Goal: Find specific page/section: Find specific page/section

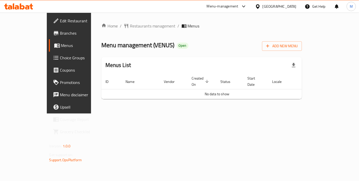
click at [216, 42] on div "Menu management ( VENUS ) Open Add New Menu" at bounding box center [201, 45] width 201 height 12
click at [149, 89] on td "No data to show" at bounding box center [217, 94] width 232 height 10
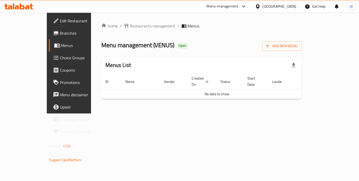
click at [170, 58] on div "Menus List" at bounding box center [201, 65] width 201 height 17
click at [158, 89] on td "No data to show" at bounding box center [217, 94] width 232 height 10
click at [216, 91] on span "No data to show" at bounding box center [217, 94] width 25 height 7
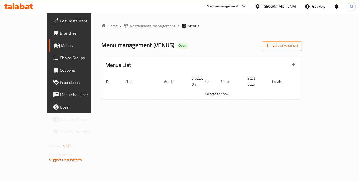
click at [205, 91] on span "No data to show" at bounding box center [217, 94] width 25 height 7
click at [208, 106] on div "Home / Restaurants management / Menus Menu management ( [GEOGRAPHIC_DATA] ) Ope…" at bounding box center [201, 63] width 221 height 101
click at [114, 89] on td "No data to show" at bounding box center [217, 94] width 232 height 10
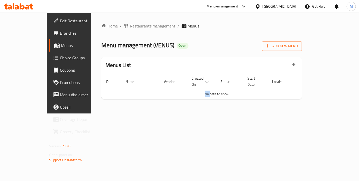
click at [114, 89] on td "No data to show" at bounding box center [217, 94] width 232 height 10
click at [222, 50] on div "Home / Restaurants management / Menus Menu management ( [GEOGRAPHIC_DATA] ) Ope…" at bounding box center [201, 63] width 201 height 80
click at [49, 34] on link "Branches" at bounding box center [78, 33] width 58 height 12
